Goal: Information Seeking & Learning: Check status

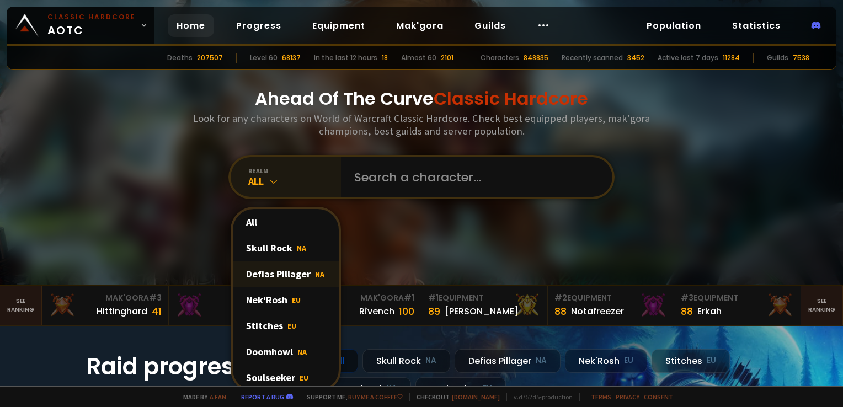
scroll to position [110, 0]
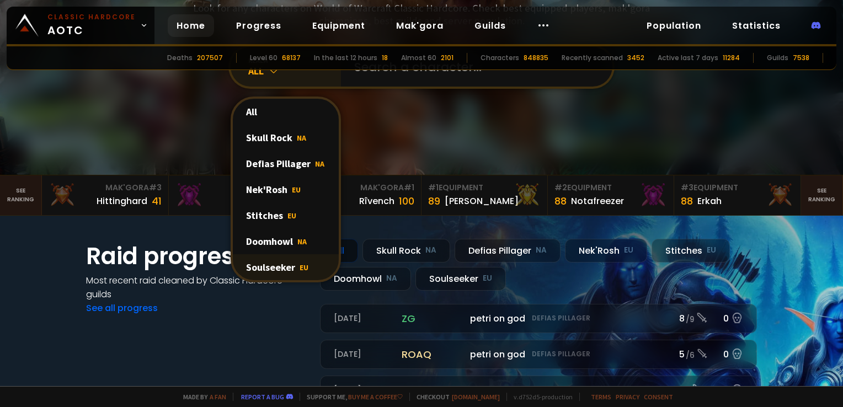
click at [300, 265] on span "EU" at bounding box center [304, 268] width 9 height 10
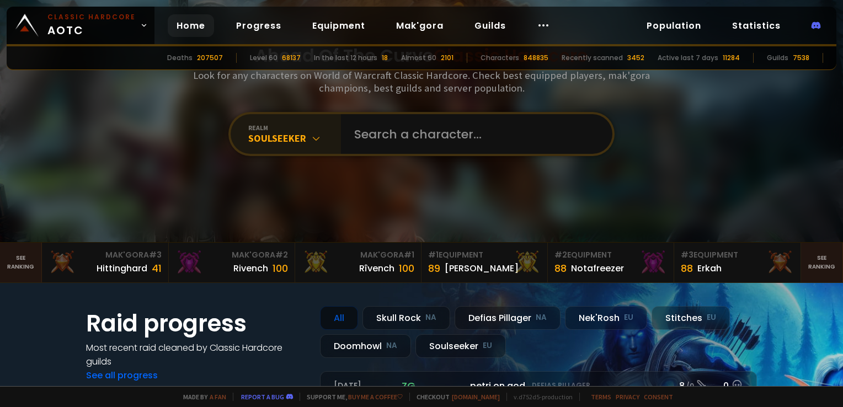
scroll to position [0, 0]
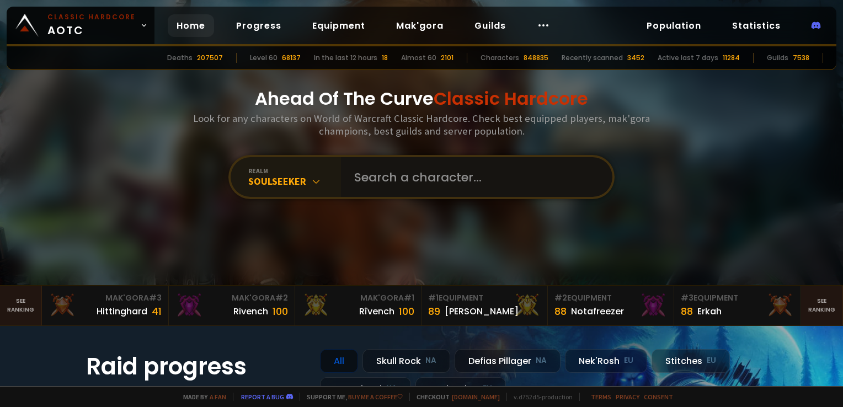
click at [387, 172] on input "text" at bounding box center [474, 177] width 252 height 40
type input "shadowpala"
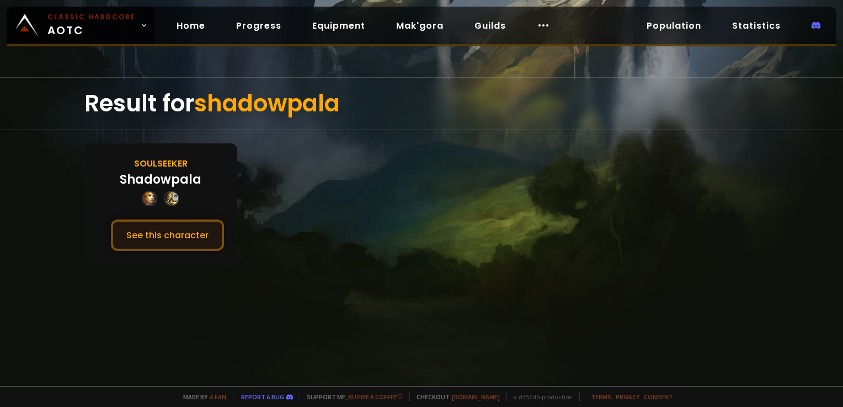
click at [163, 226] on button "See this character" at bounding box center [167, 235] width 113 height 31
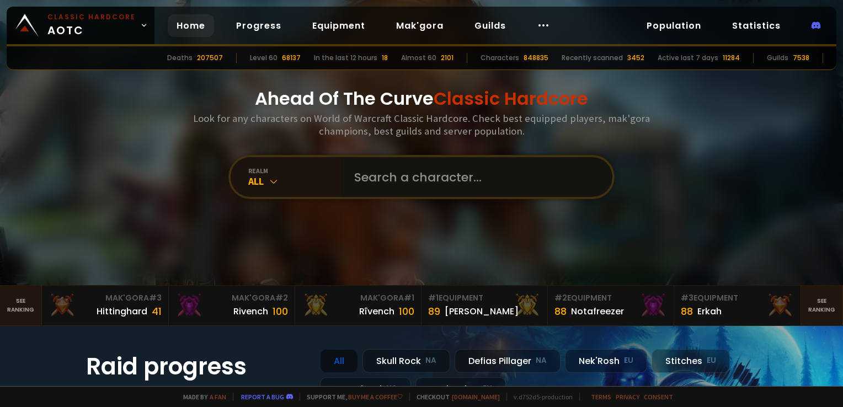
click at [372, 176] on input "text" at bounding box center [474, 177] width 252 height 40
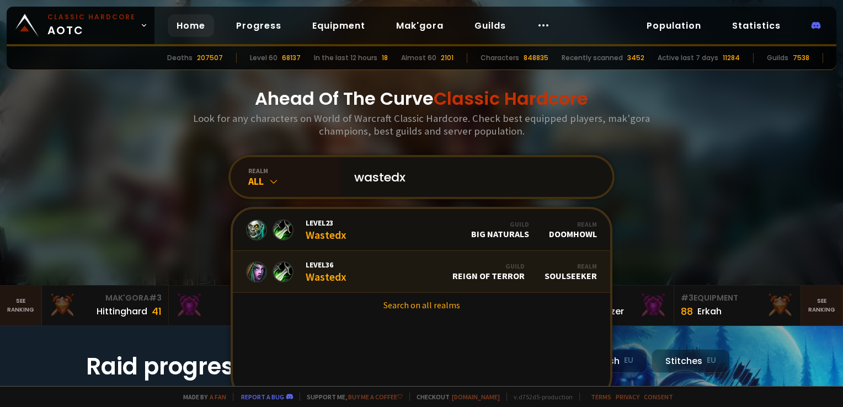
type input "wastedx"
click at [369, 266] on link "Level 36 Wastedx Guild Reign of Terror Realm Soulseeker" at bounding box center [421, 272] width 377 height 42
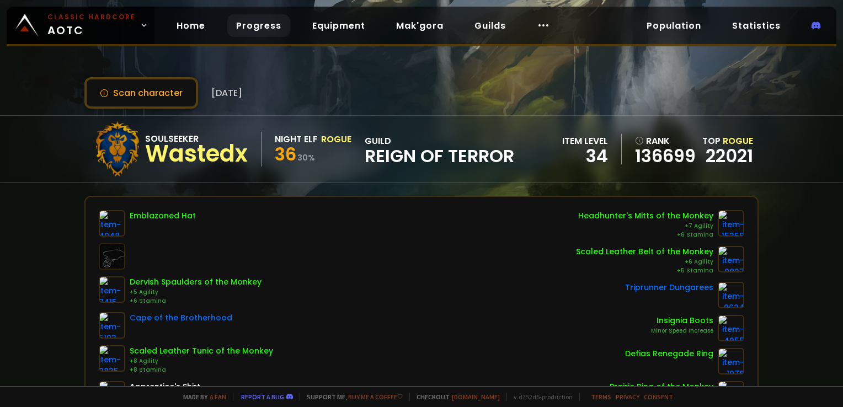
click at [263, 31] on link "Progress" at bounding box center [258, 25] width 63 height 23
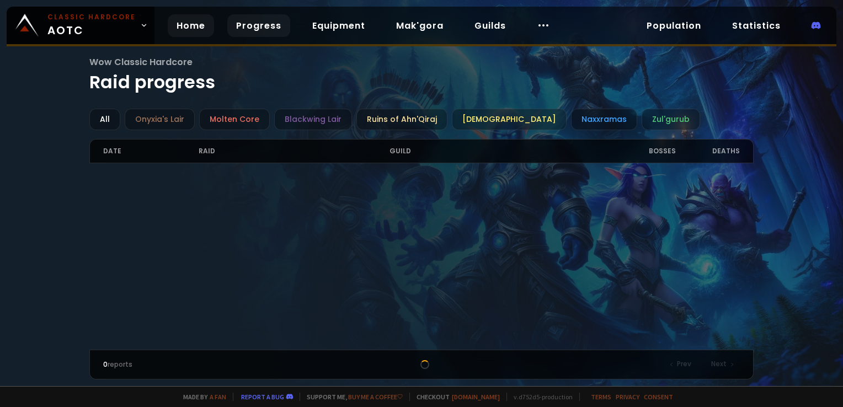
click at [200, 24] on link "Home" at bounding box center [191, 25] width 46 height 23
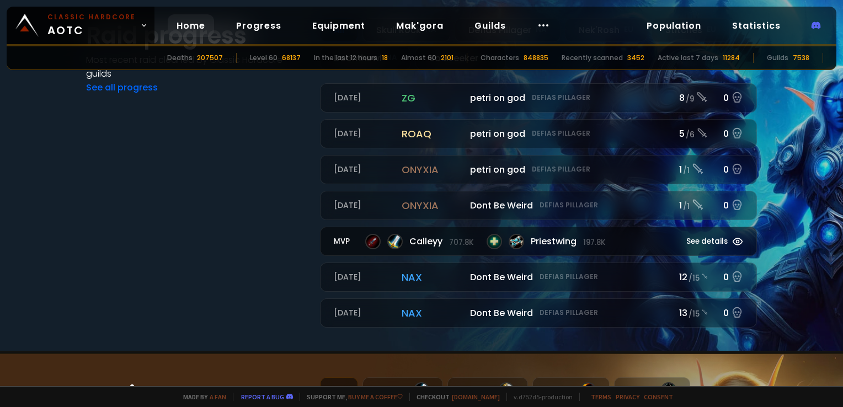
scroll to position [662, 0]
